Goal: Transaction & Acquisition: Download file/media

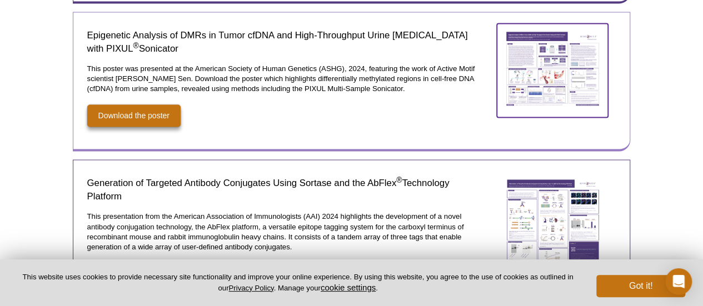
click at [556, 66] on img at bounding box center [552, 68] width 111 height 91
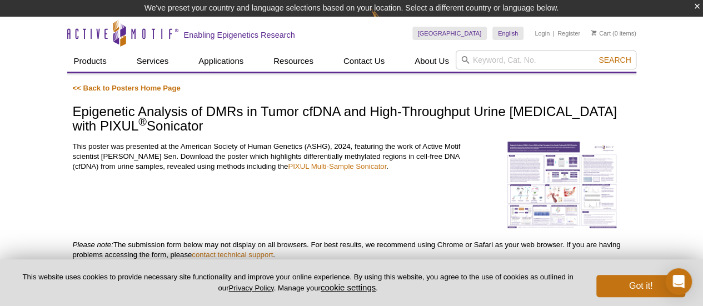
click at [555, 181] on img at bounding box center [561, 185] width 111 height 87
click at [564, 169] on img at bounding box center [561, 185] width 111 height 87
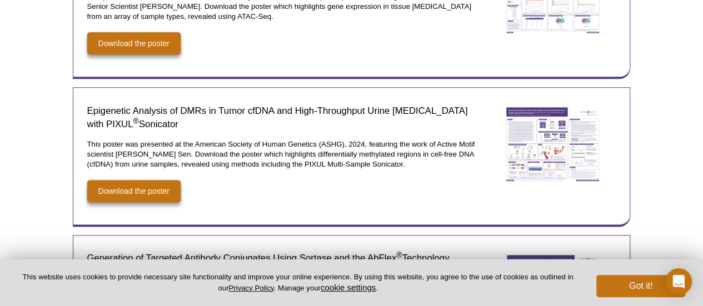
scroll to position [769, 0]
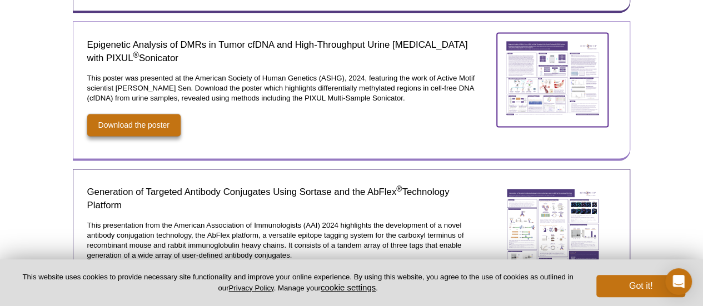
click at [575, 67] on img at bounding box center [552, 78] width 111 height 91
